Goal: Transaction & Acquisition: Obtain resource

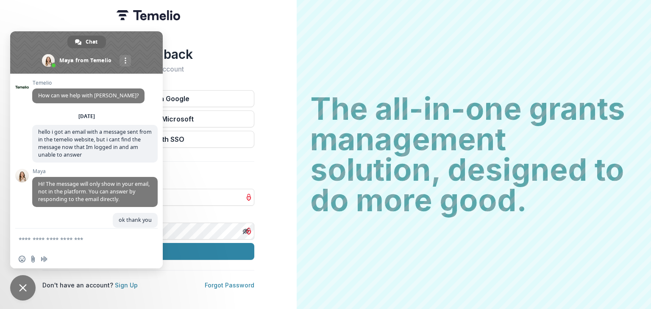
scroll to position [19, 0]
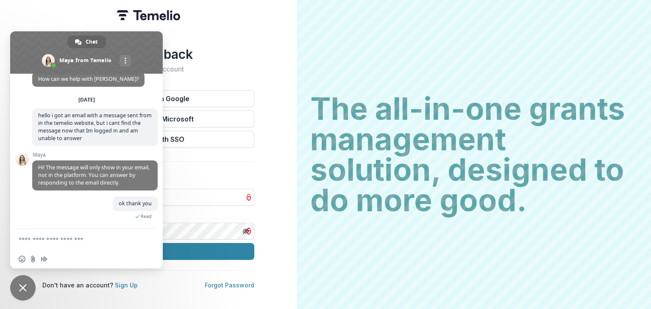
click at [24, 284] on span "Close chat" at bounding box center [23, 288] width 8 height 8
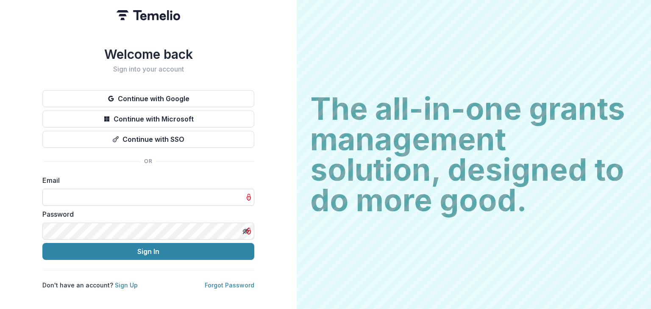
click at [94, 194] on input at bounding box center [148, 197] width 212 height 17
type input "**********"
click at [243, 229] on icon "Toggle password visibility" at bounding box center [245, 231] width 7 height 7
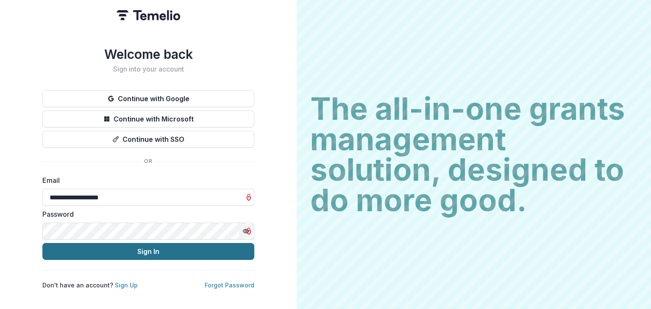
click at [153, 248] on button "Sign In" at bounding box center [148, 251] width 212 height 17
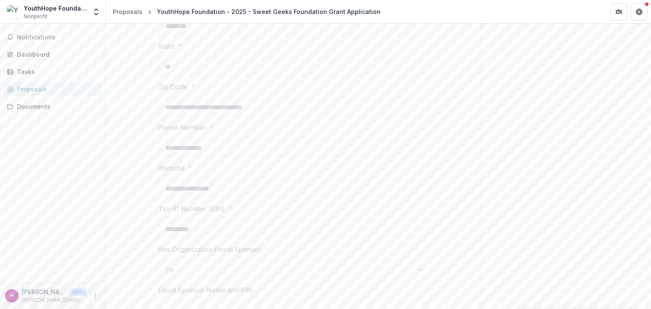
scroll to position [255, 0]
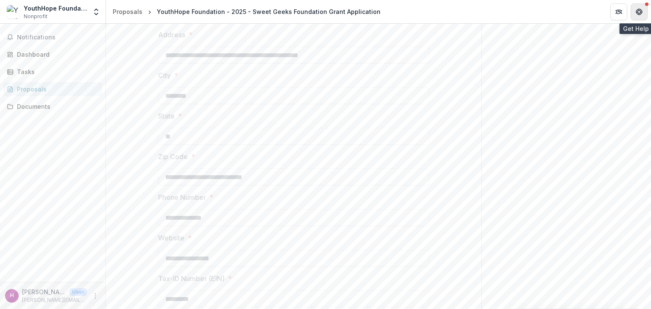
click at [634, 6] on button "Get Help" at bounding box center [638, 11] width 17 height 17
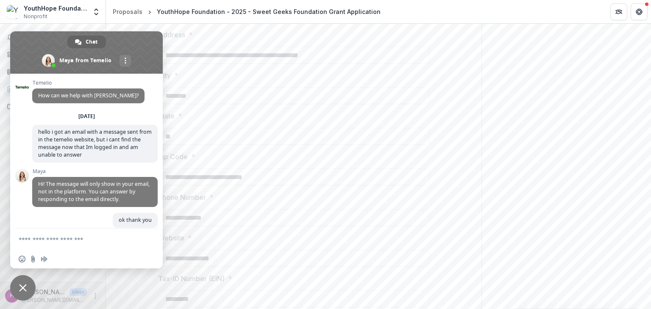
click at [28, 285] on span "Close chat" at bounding box center [22, 287] width 25 height 25
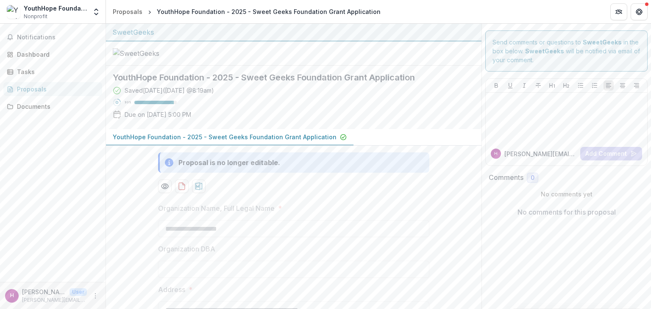
scroll to position [42, 0]
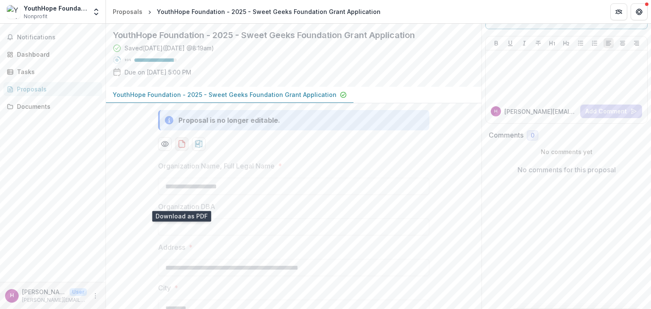
click at [179, 147] on icon "download-proposal" at bounding box center [182, 144] width 6 height 7
